Goal: Task Accomplishment & Management: Use online tool/utility

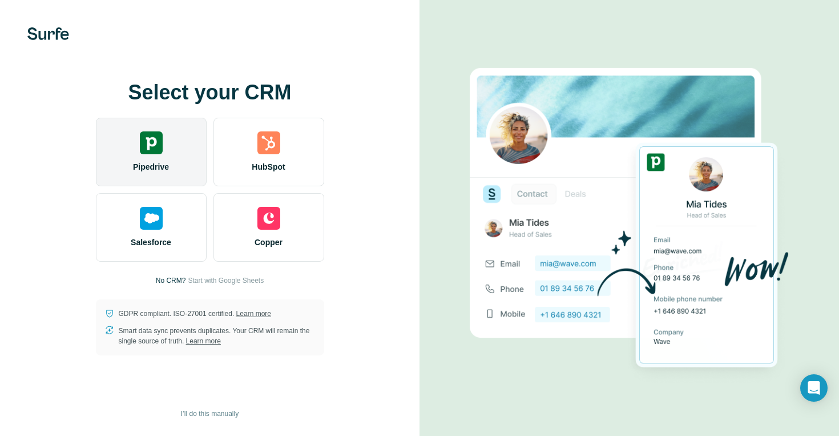
click at [159, 142] on img at bounding box center [151, 142] width 23 height 23
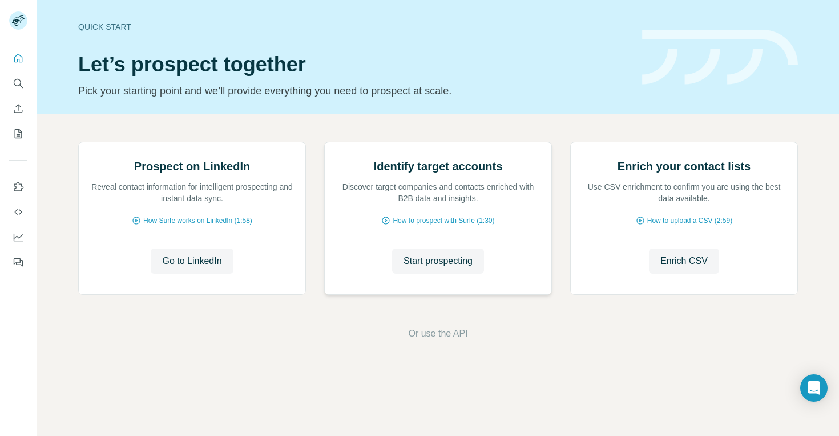
scroll to position [58, 0]
click at [210, 268] on span "Go to LinkedIn" at bounding box center [191, 261] width 59 height 14
